Goal: Find specific page/section: Find specific page/section

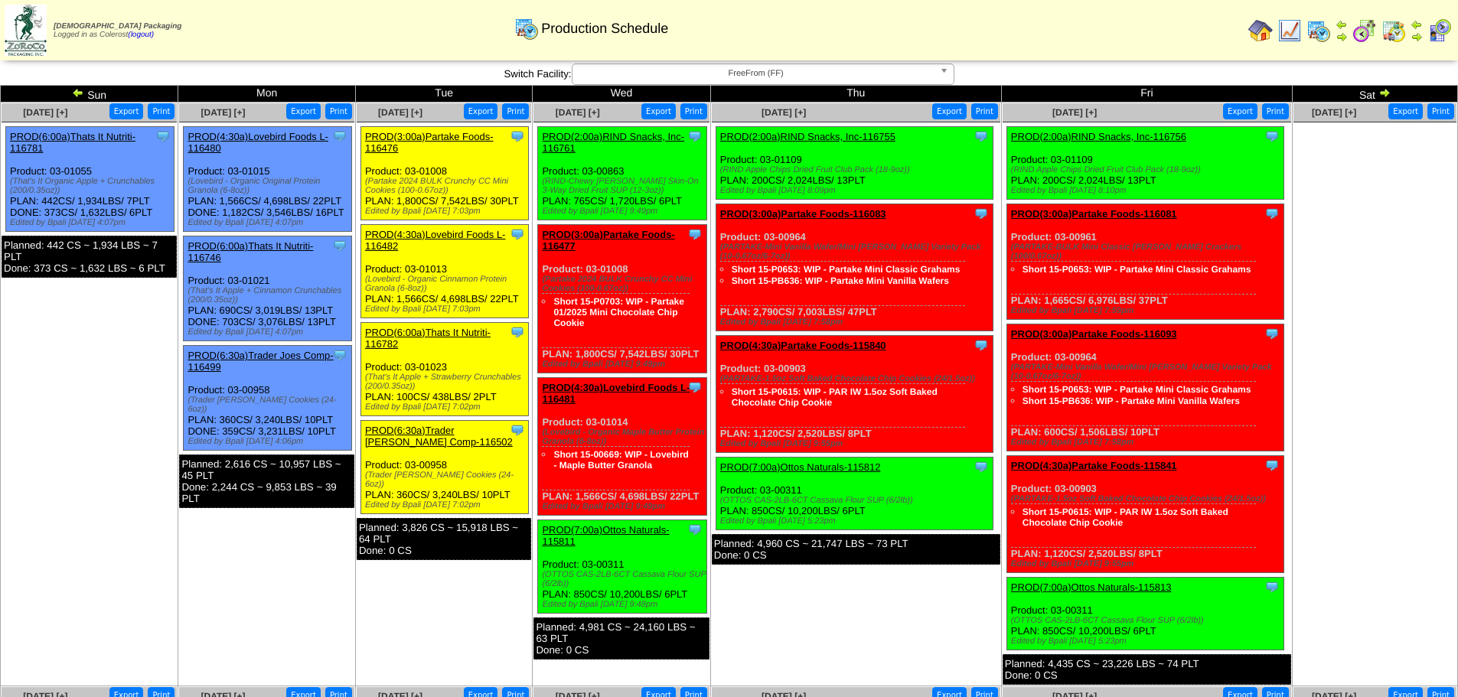
click at [755, 73] on span "FreeFrom (FF)" at bounding box center [756, 73] width 355 height 18
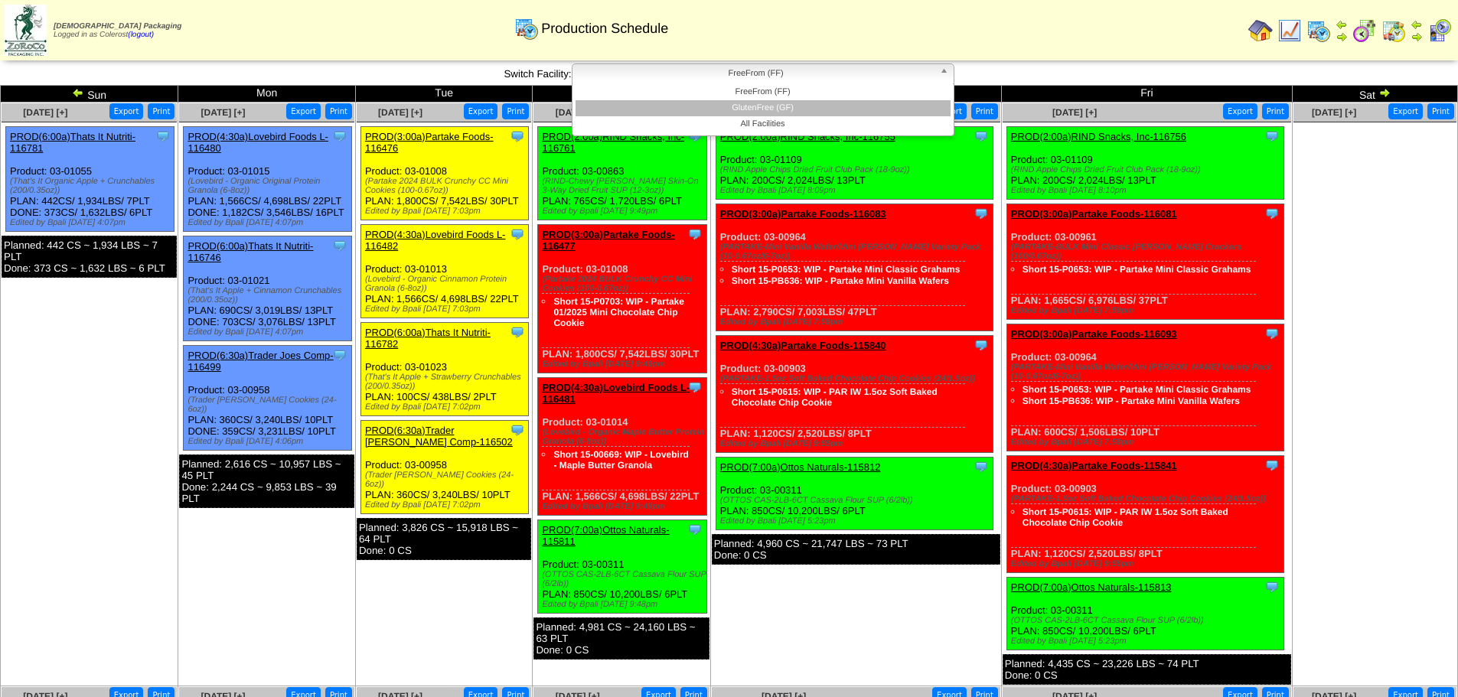
click at [757, 105] on li "GlutenFree (GF)" at bounding box center [763, 108] width 375 height 16
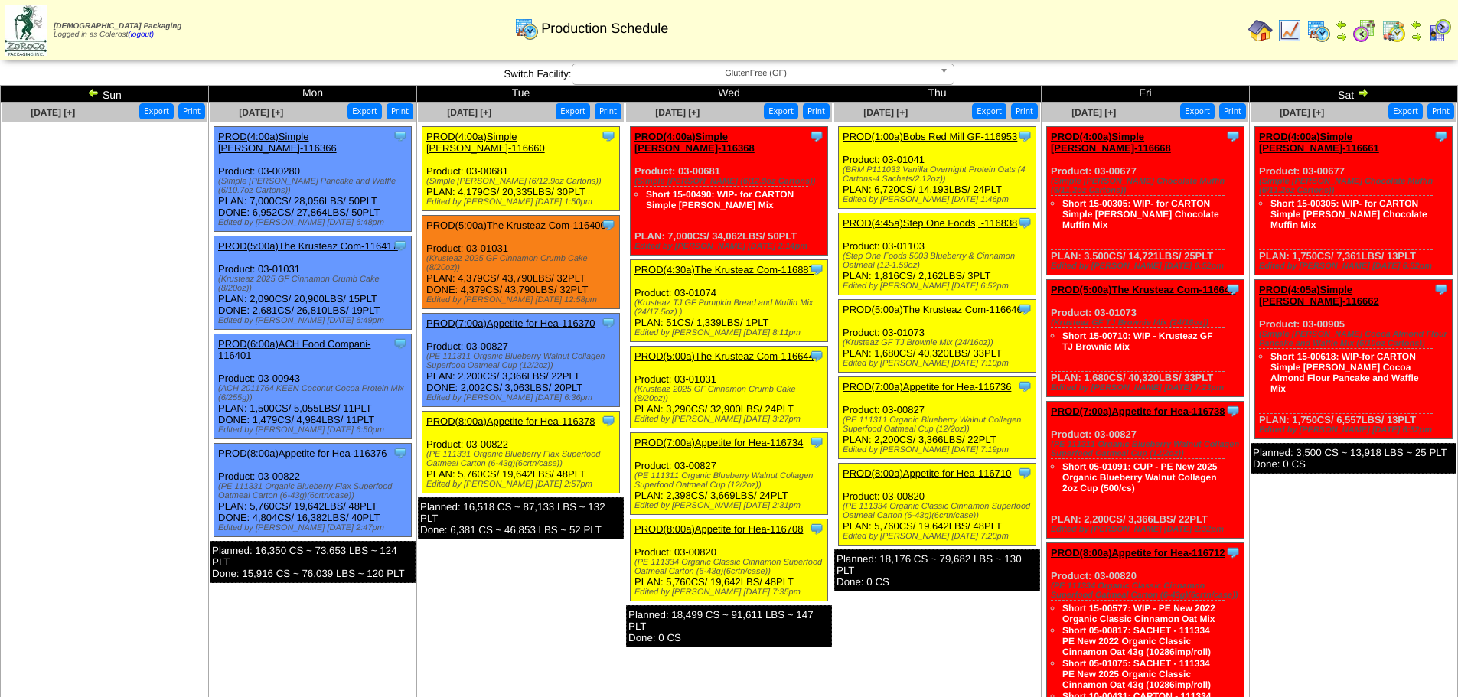
click at [1364, 95] on img at bounding box center [1363, 92] width 12 height 12
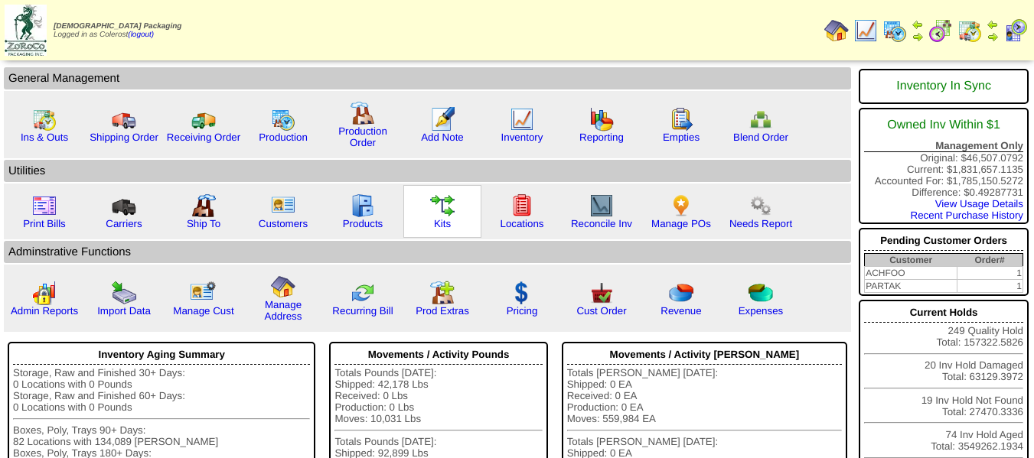
click at [437, 210] on img at bounding box center [442, 206] width 24 height 24
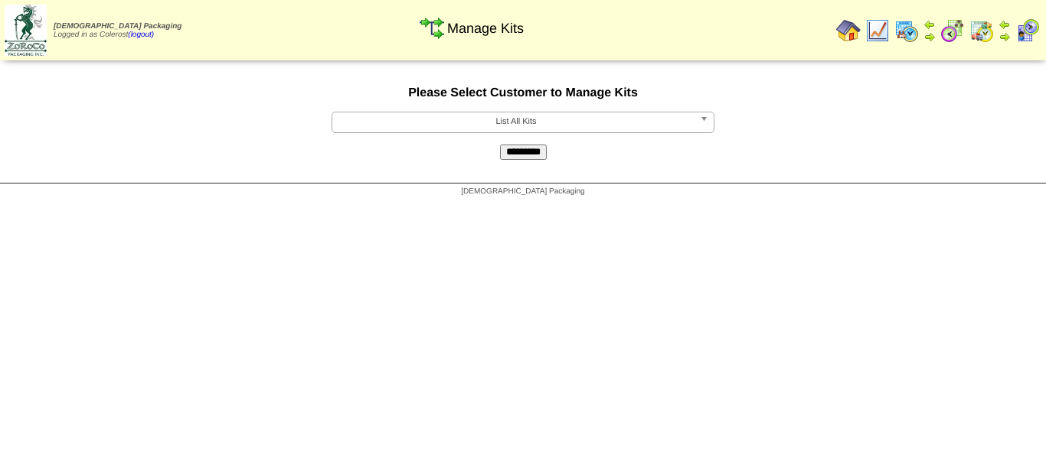
click at [505, 128] on span "List All Kits" at bounding box center [515, 122] width 355 height 18
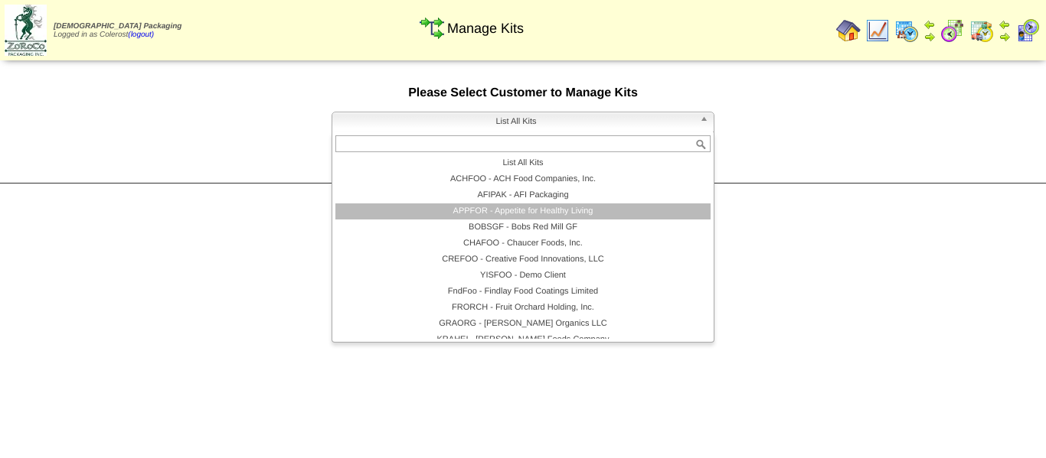
click at [517, 214] on li "APPFOR - Appetite for Healthy Living" at bounding box center [522, 212] width 375 height 16
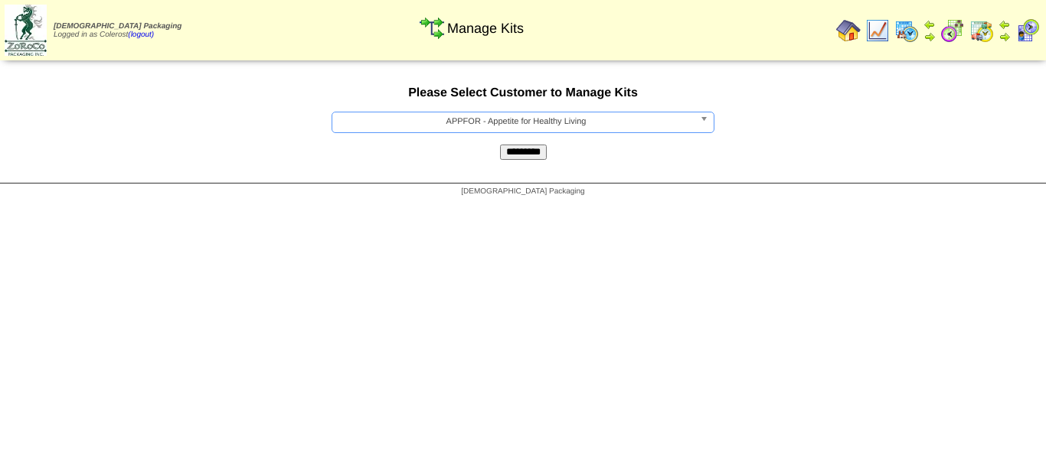
click at [520, 150] on input "*********" at bounding box center [523, 152] width 47 height 15
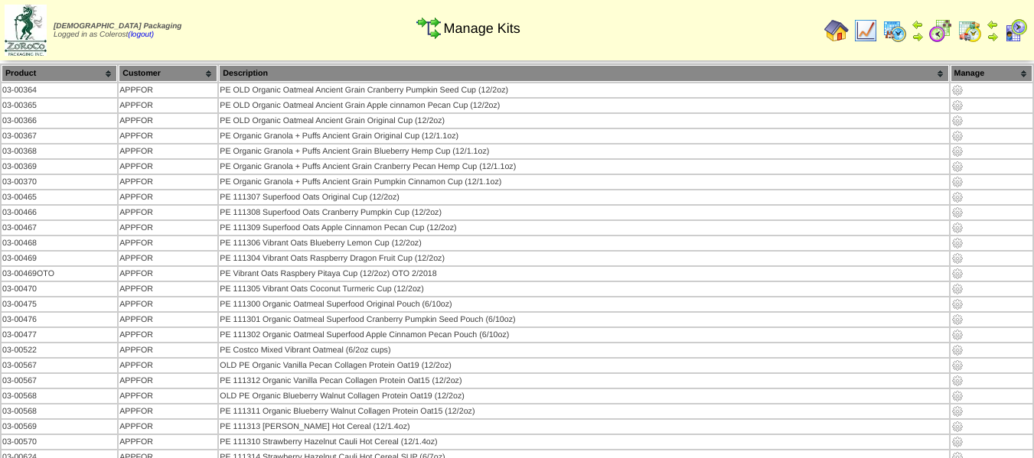
click at [94, 73] on th "Product" at bounding box center [60, 73] width 116 height 17
click at [100, 70] on th "Product" at bounding box center [60, 73] width 116 height 17
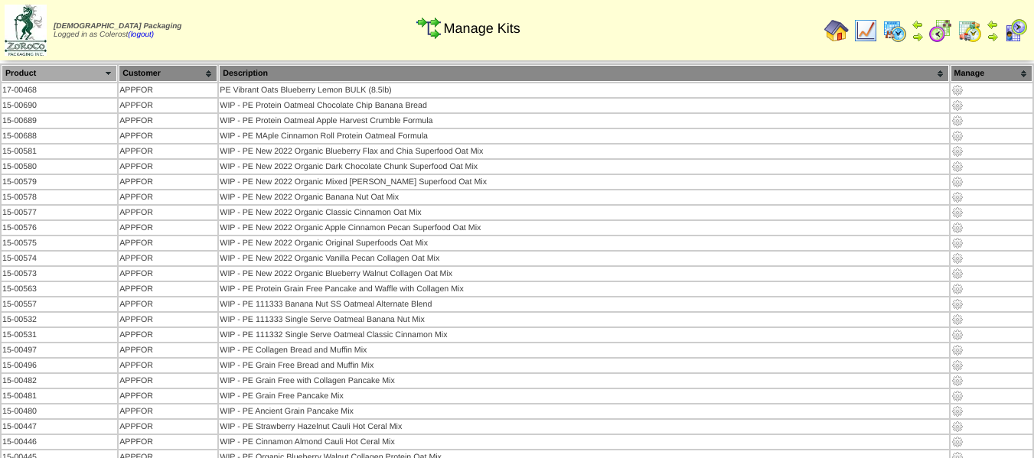
click at [103, 73] on th "Product" at bounding box center [60, 73] width 116 height 17
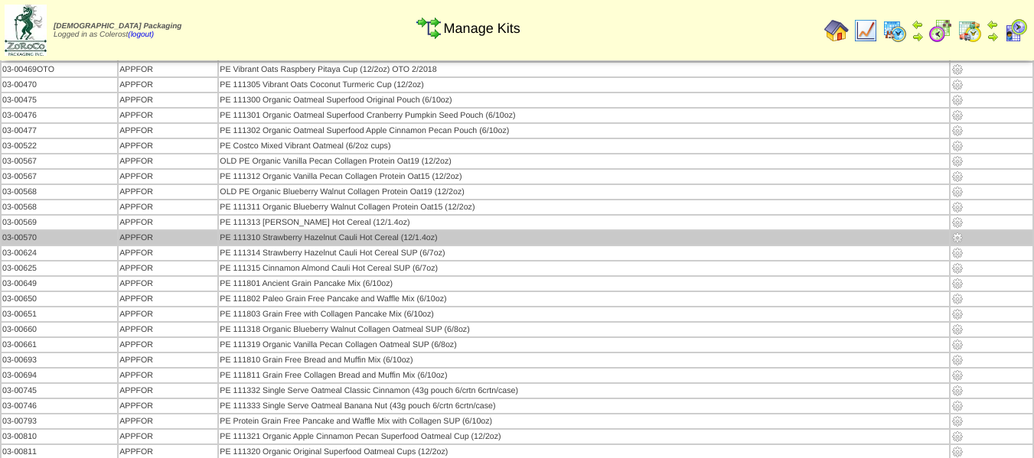
scroll to position [230, 0]
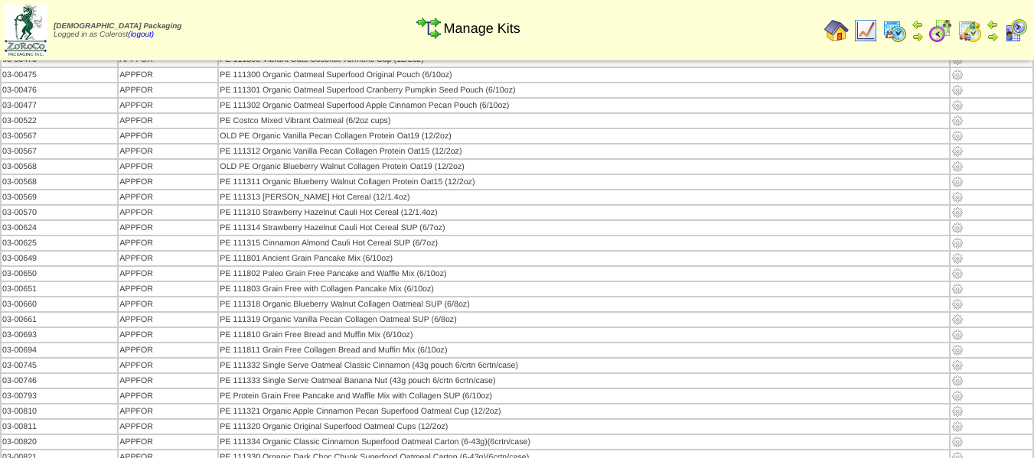
click at [703, 23] on div "Manage Kits" at bounding box center [468, 23] width 592 height 42
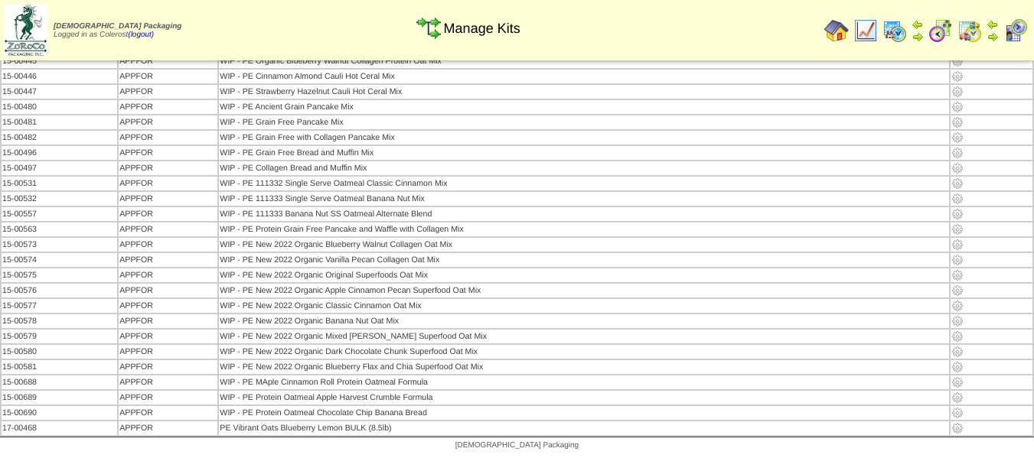
scroll to position [520, 0]
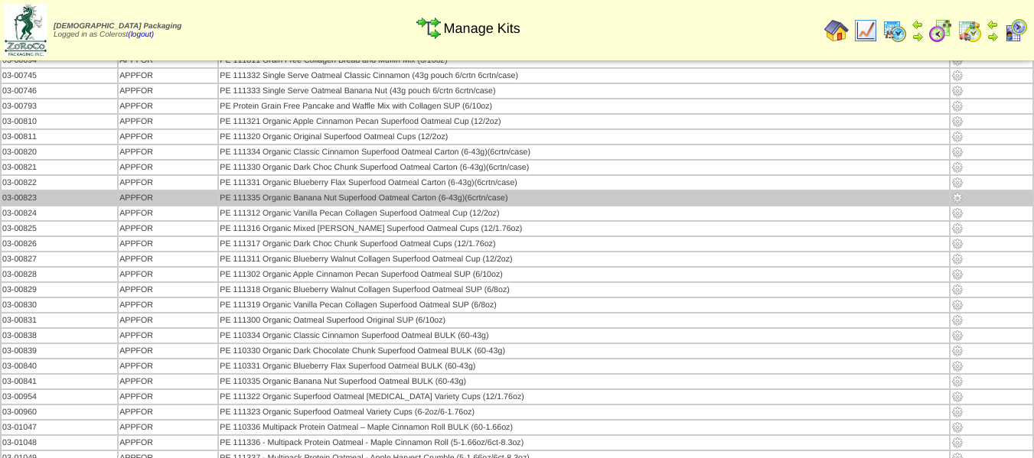
click at [347, 197] on td "PE 111335 Organic Banana Nut Superfood Oatmeal Carton (6-43g)(6crtn/case)" at bounding box center [583, 198] width 729 height 14
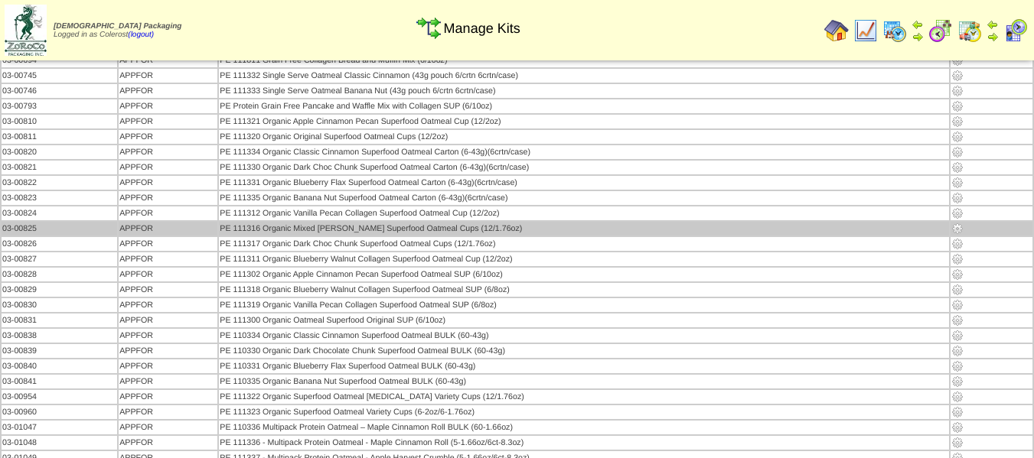
click at [958, 228] on img at bounding box center [957, 229] width 12 height 12
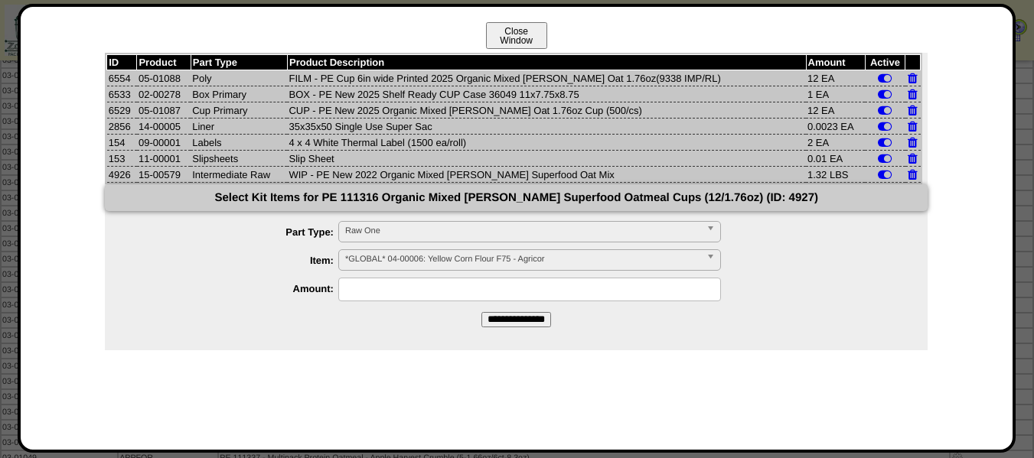
click at [520, 40] on button "Close Window" at bounding box center [516, 35] width 61 height 27
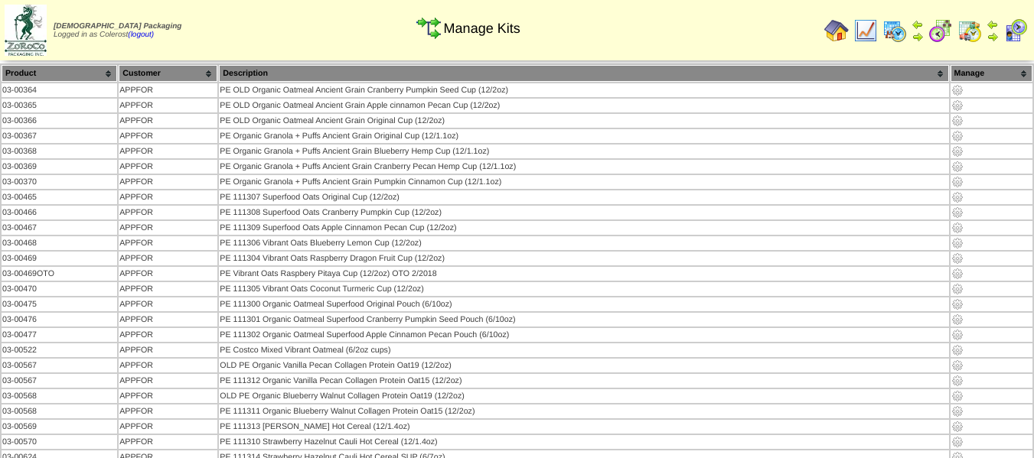
click at [667, 44] on td "Print All" at bounding box center [542, 30] width 551 height 57
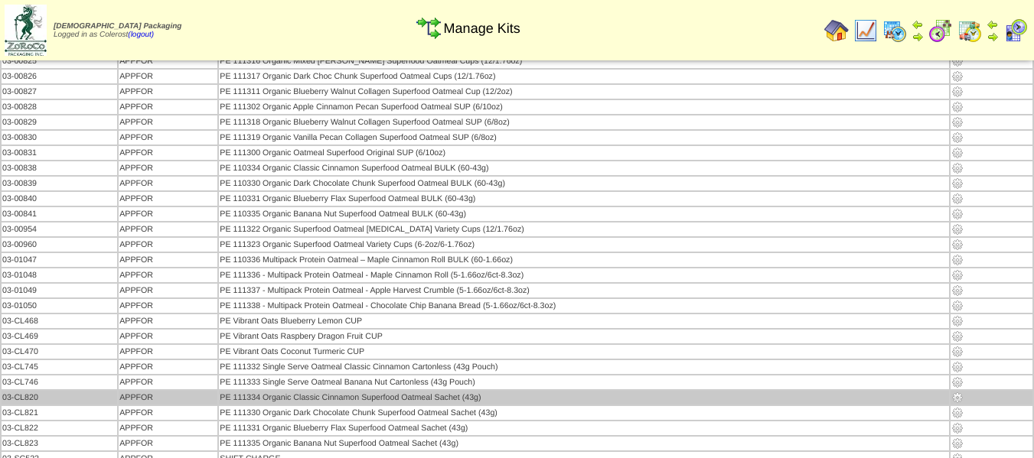
scroll to position [611, 0]
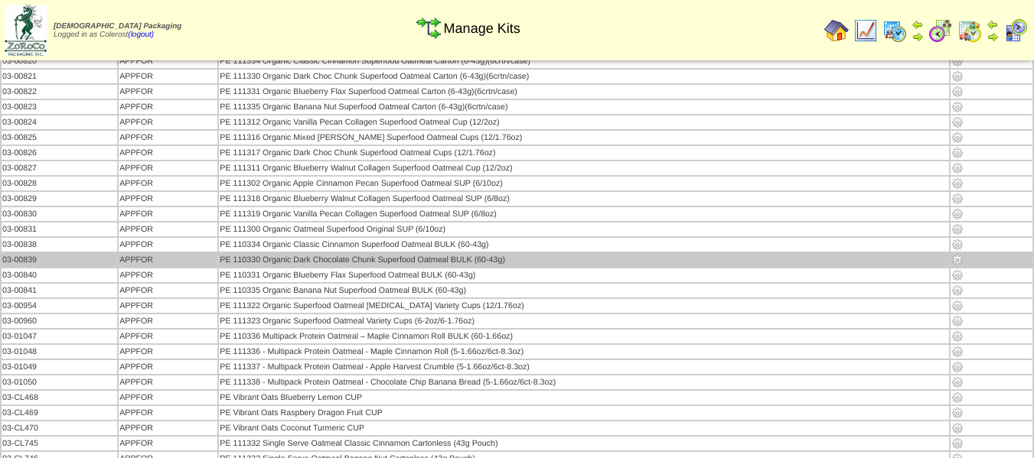
click at [958, 260] on img at bounding box center [957, 260] width 12 height 12
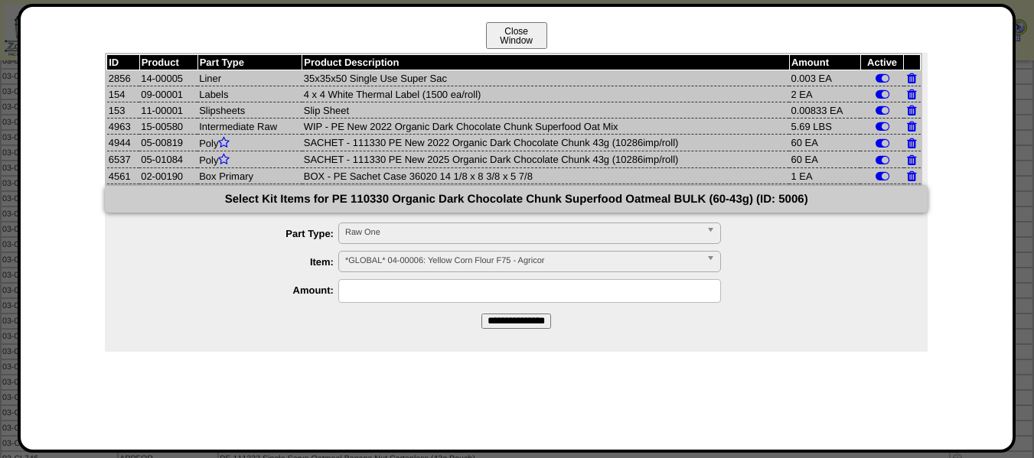
click at [514, 31] on button "Close Window" at bounding box center [516, 35] width 61 height 27
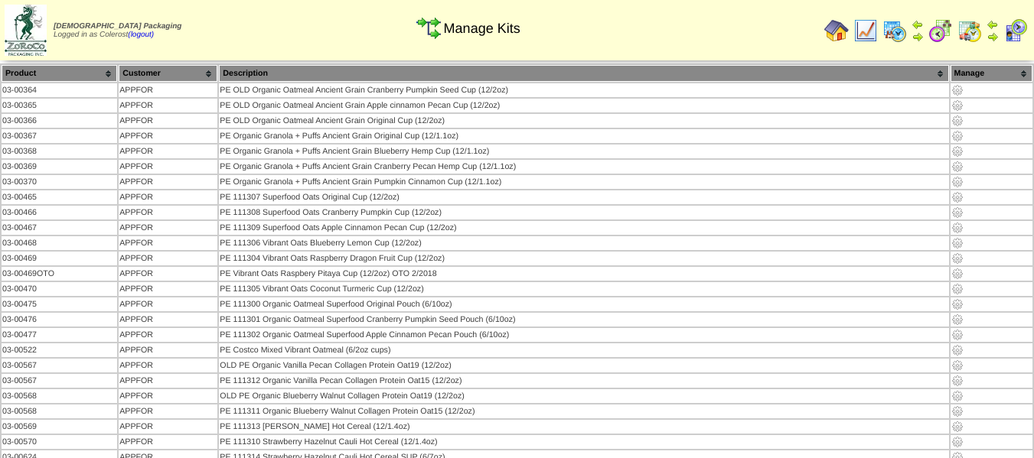
scroll to position [458, 0]
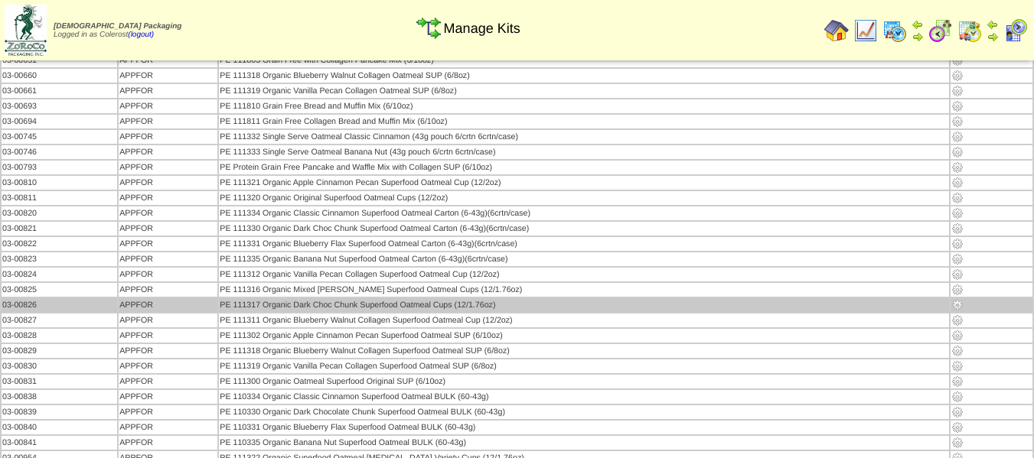
click at [957, 305] on img at bounding box center [957, 305] width 12 height 12
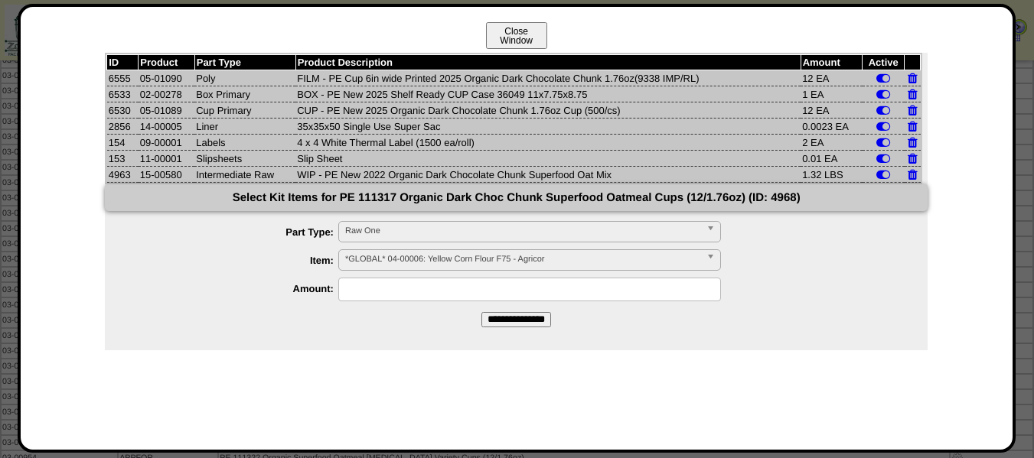
click at [521, 41] on button "Close Window" at bounding box center [516, 35] width 61 height 27
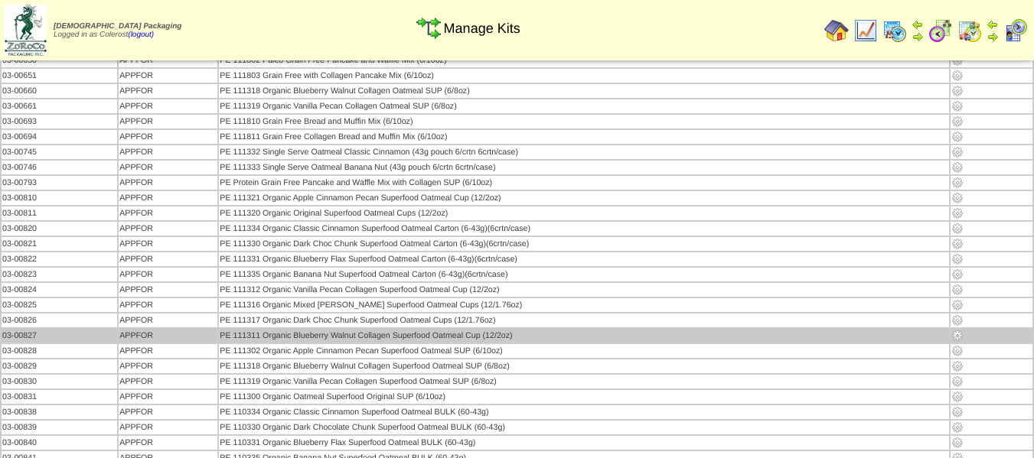
scroll to position [459, 0]
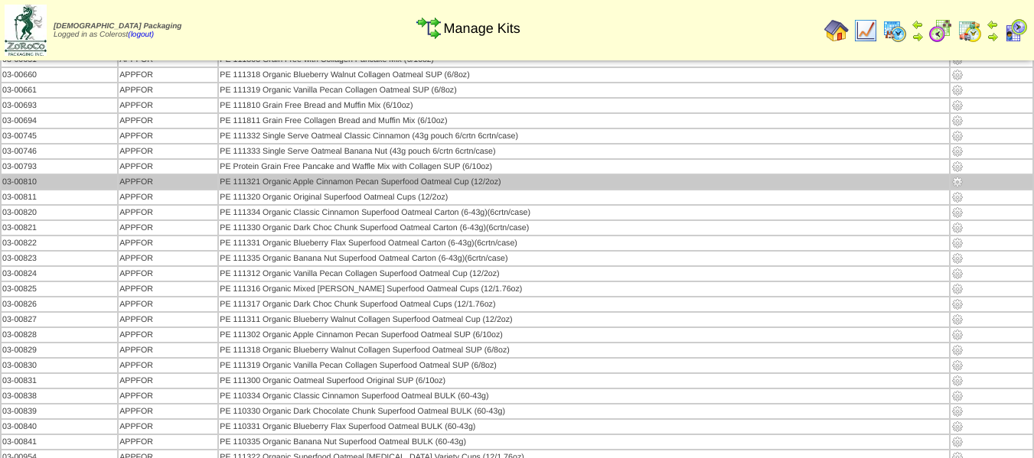
click at [955, 181] on img at bounding box center [957, 182] width 12 height 12
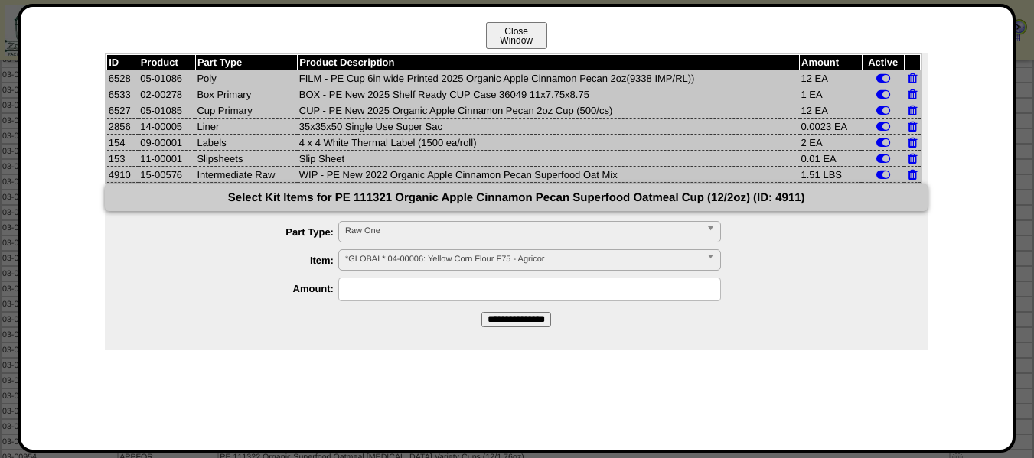
click at [514, 40] on button "Close Window" at bounding box center [516, 35] width 61 height 27
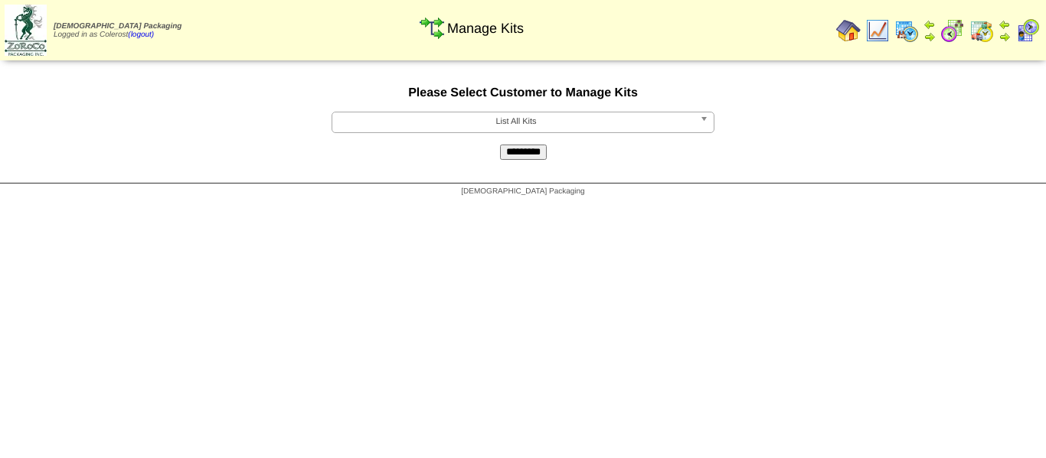
click at [502, 122] on span "List All Kits" at bounding box center [515, 122] width 355 height 18
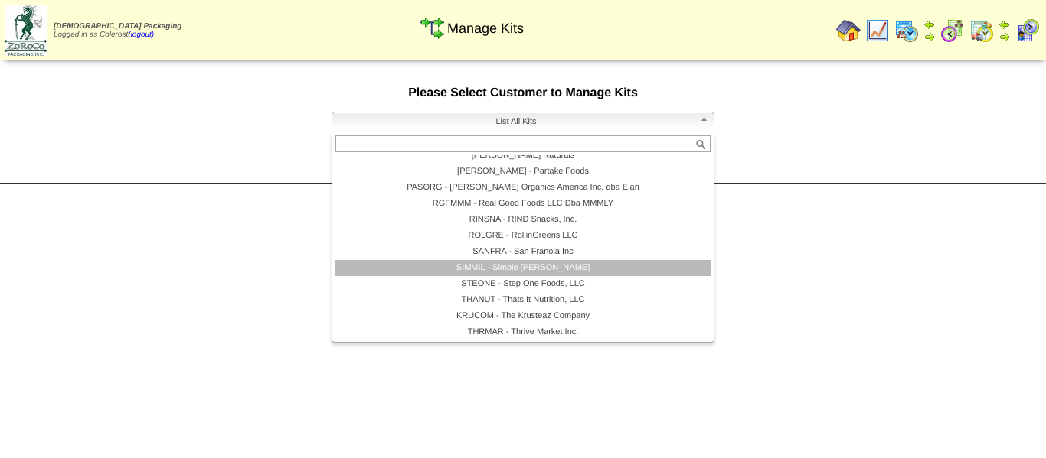
scroll to position [331, 0]
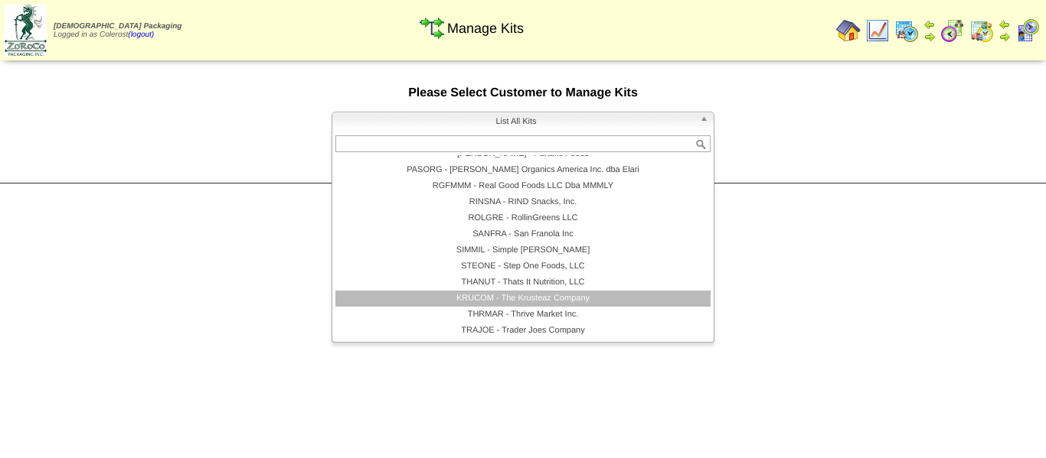
click at [494, 298] on li "KRUCOM - The Krusteaz Company" at bounding box center [522, 299] width 375 height 16
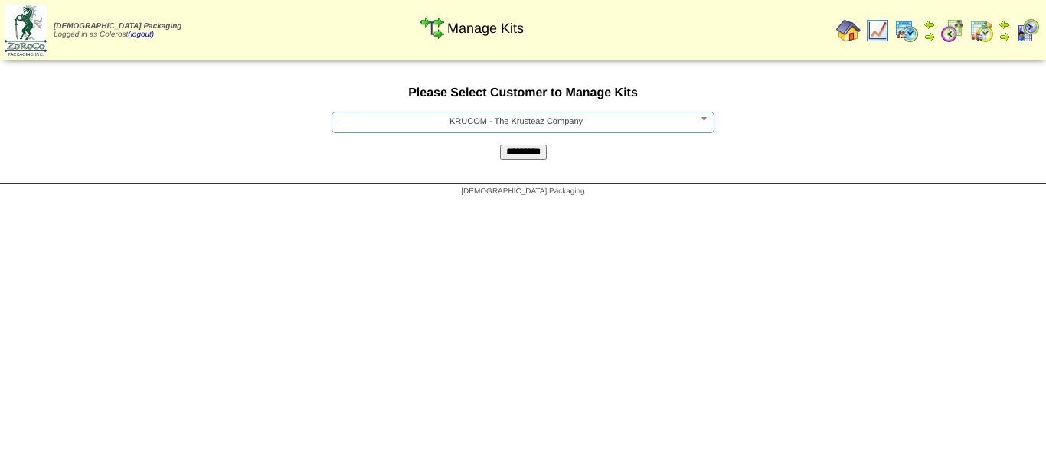
click at [527, 155] on input "*********" at bounding box center [523, 152] width 47 height 15
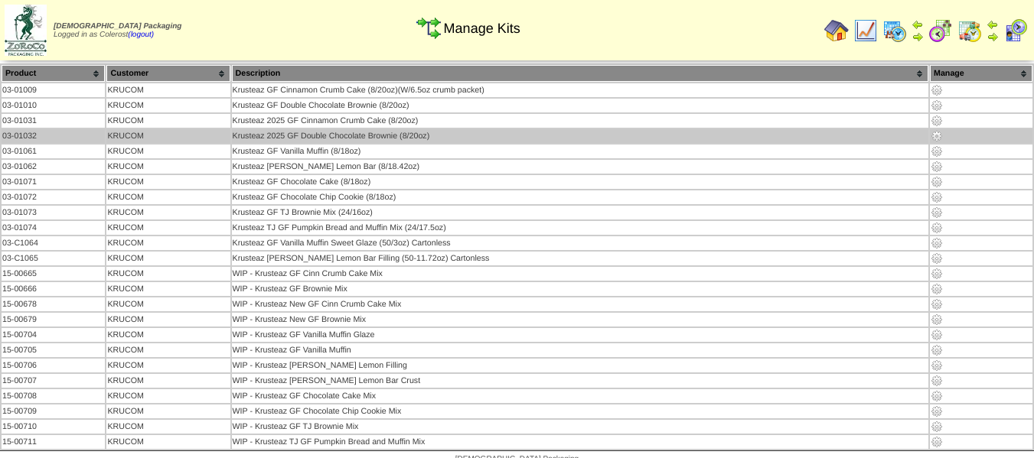
click at [932, 135] on img at bounding box center [937, 136] width 12 height 12
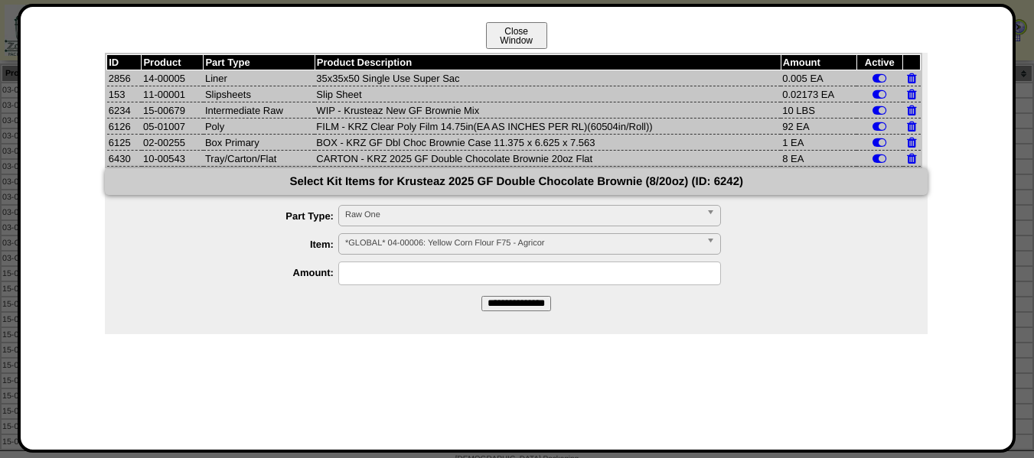
click at [520, 38] on button "Close Window" at bounding box center [516, 35] width 61 height 27
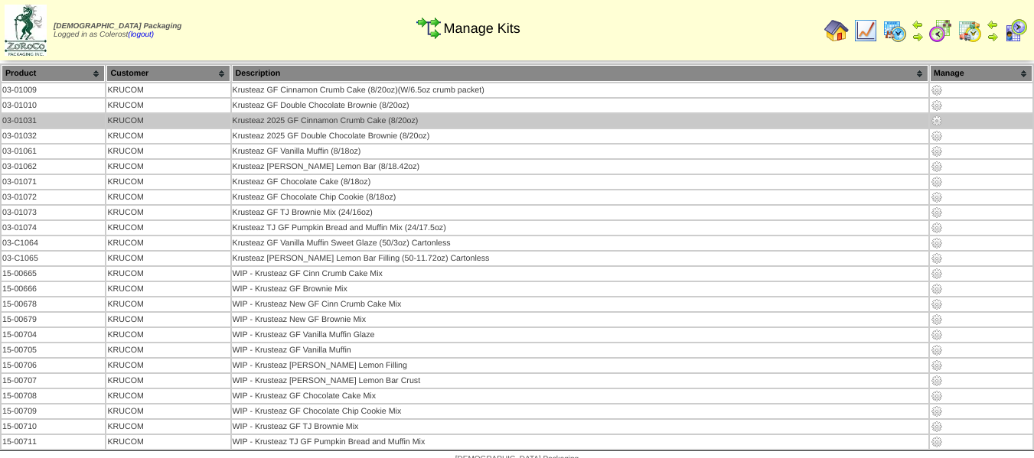
click at [935, 121] on img at bounding box center [937, 121] width 12 height 12
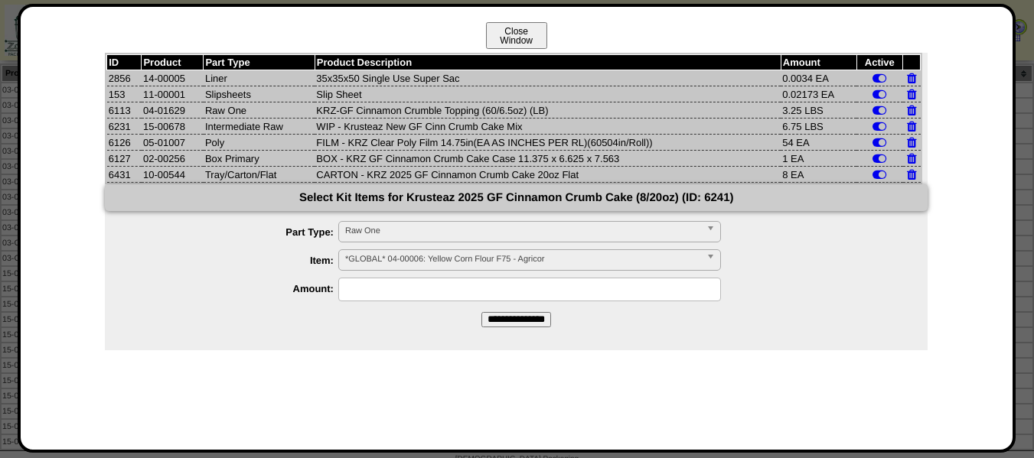
click at [538, 28] on button "Close Window" at bounding box center [516, 35] width 61 height 27
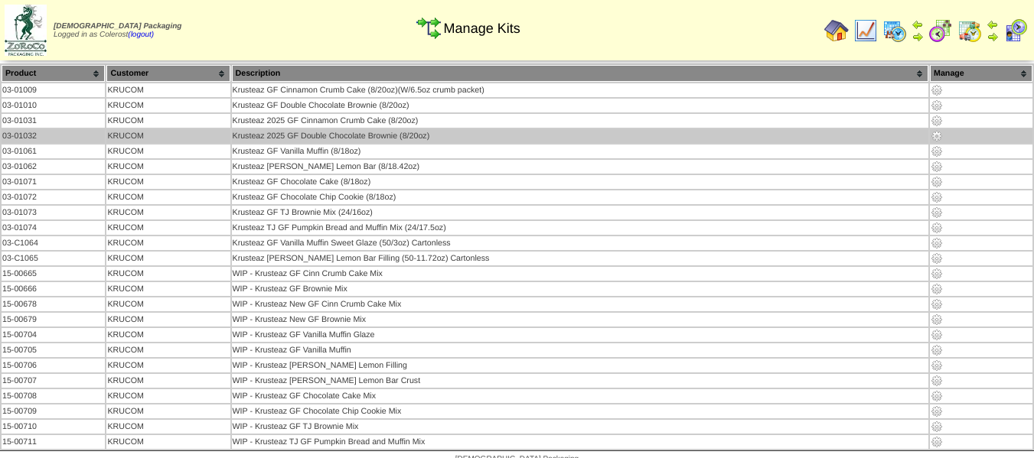
click at [935, 137] on img at bounding box center [937, 136] width 12 height 12
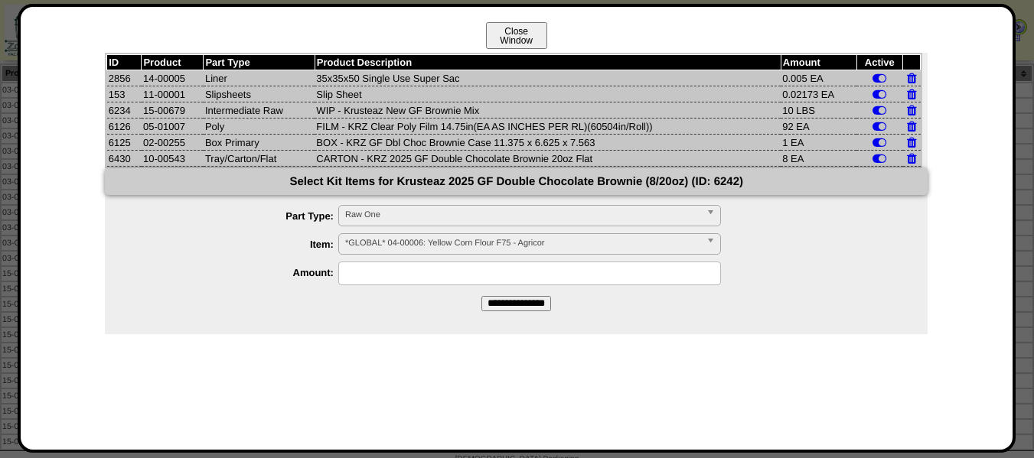
click at [500, 36] on button "Close Window" at bounding box center [516, 35] width 61 height 27
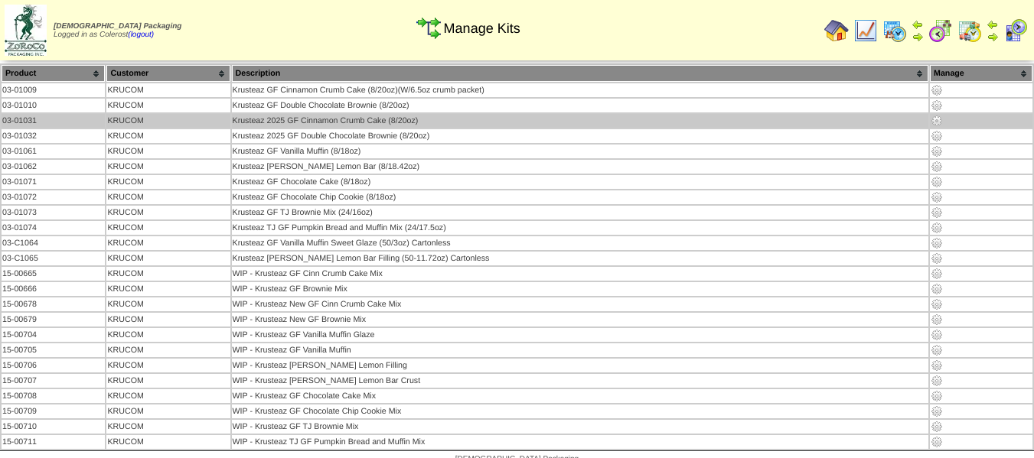
click at [767, 123] on td "Krusteaz 2025 GF Cinnamon Crumb Cake (8/20oz)" at bounding box center [580, 121] width 697 height 14
click at [936, 119] on img at bounding box center [937, 121] width 12 height 12
